Goal: Information Seeking & Learning: Learn about a topic

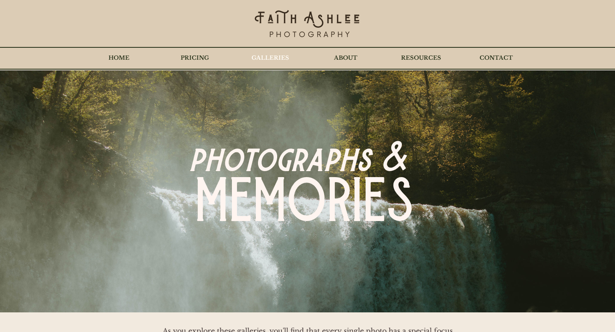
click at [277, 56] on p "GALLERIES" at bounding box center [270, 57] width 46 height 21
click at [282, 53] on p "GALLERIES" at bounding box center [270, 57] width 46 height 21
click at [263, 58] on p "GALLERIES" at bounding box center [270, 57] width 46 height 21
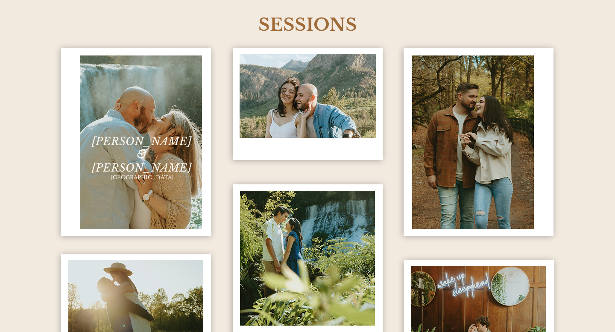
scroll to position [1018, 0]
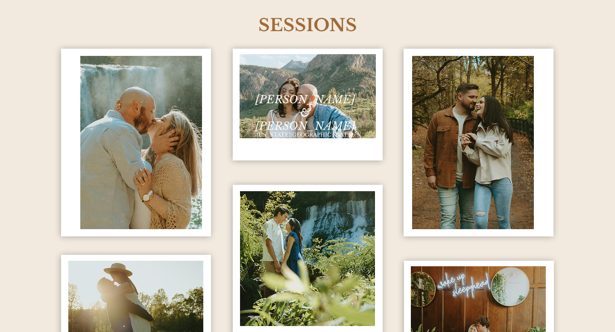
click at [269, 98] on span "[PERSON_NAME] & [PERSON_NAME]" at bounding box center [306, 113] width 100 height 40
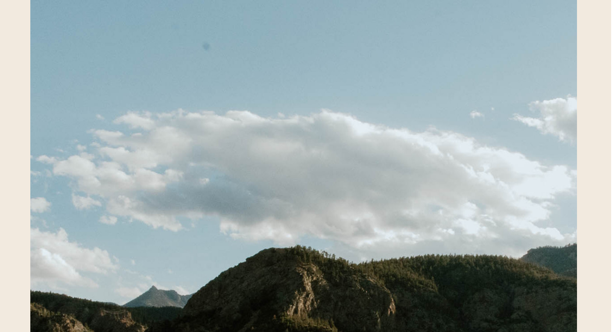
scroll to position [7021, 4]
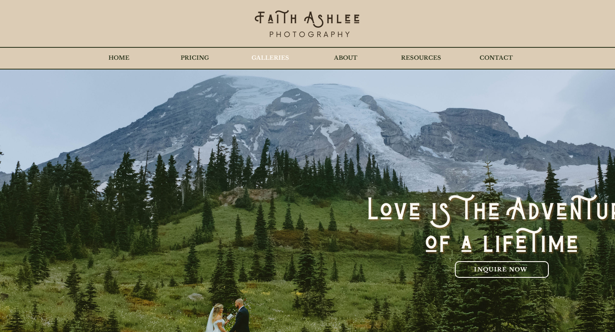
click at [280, 67] on p "GALLERIES" at bounding box center [270, 57] width 46 height 21
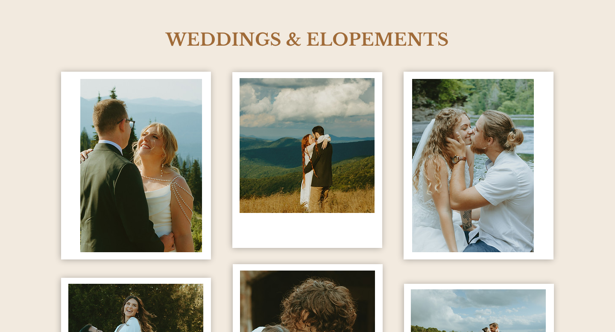
scroll to position [437, 0]
